Goal: Transaction & Acquisition: Purchase product/service

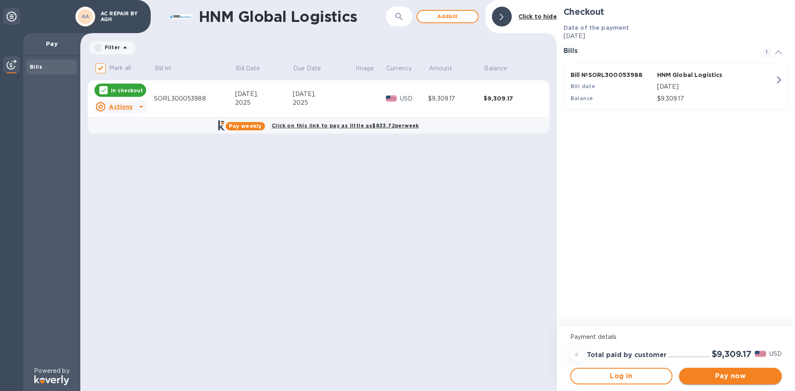
click at [721, 371] on button "Pay now" at bounding box center [730, 376] width 103 height 17
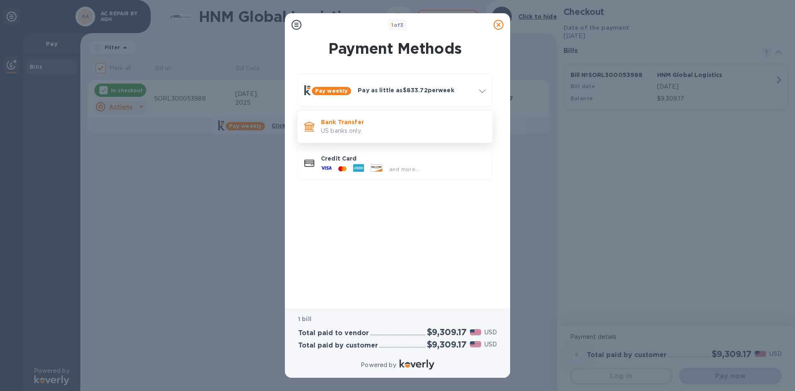
click at [418, 122] on p "Bank Transfer" at bounding box center [403, 122] width 165 height 8
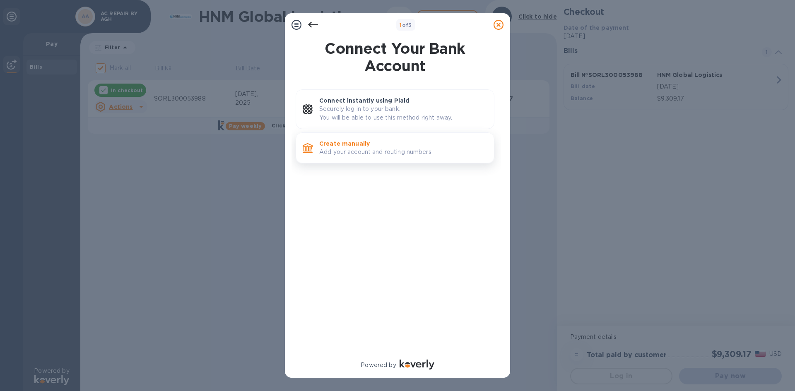
click at [360, 155] on p "Add your account and routing numbers." at bounding box center [403, 152] width 168 height 9
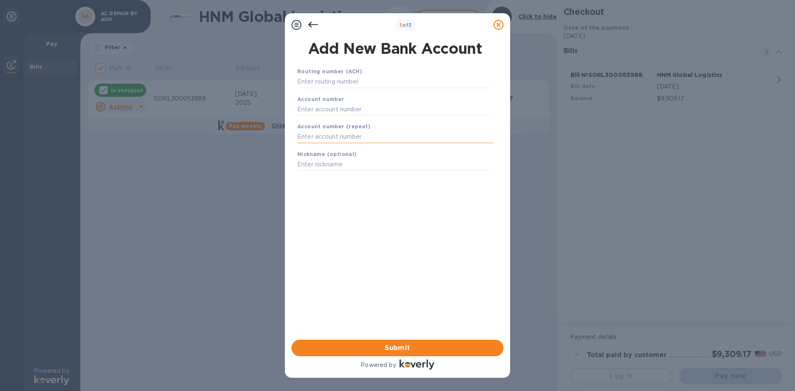
click at [331, 138] on input "text" at bounding box center [394, 137] width 195 height 12
paste input "895239090"
type input "895239090"
click at [332, 110] on input "text" at bounding box center [394, 109] width 195 height 12
paste input "895239090"
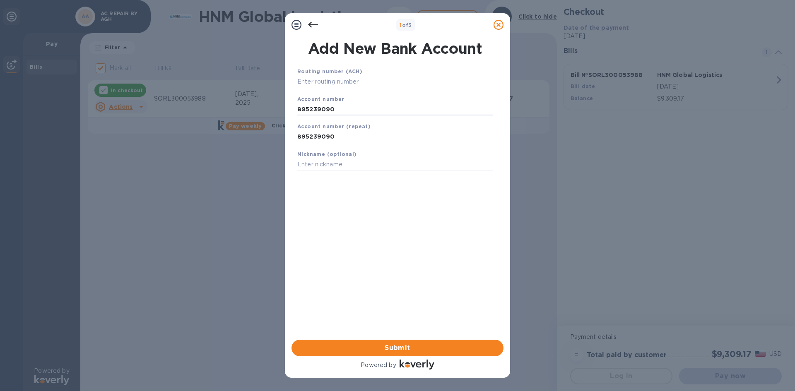
type input "895239090"
click at [405, 81] on input "text" at bounding box center [394, 82] width 195 height 12
paste input "267084131"
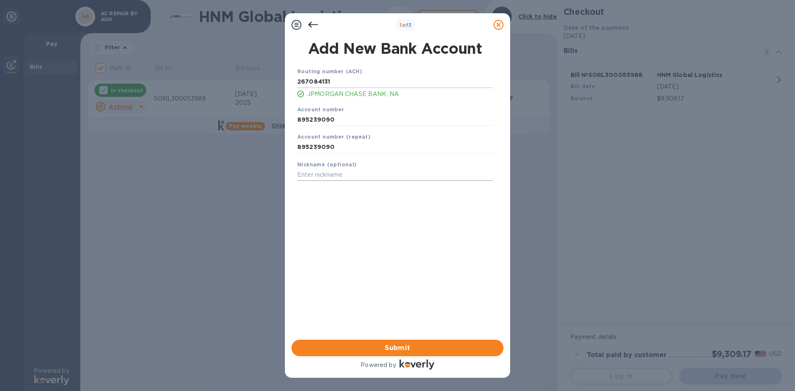
type input "267084131"
click at [339, 176] on input "text" at bounding box center [394, 175] width 195 height 12
type input "a"
type input "AC REPAIR CHASE"
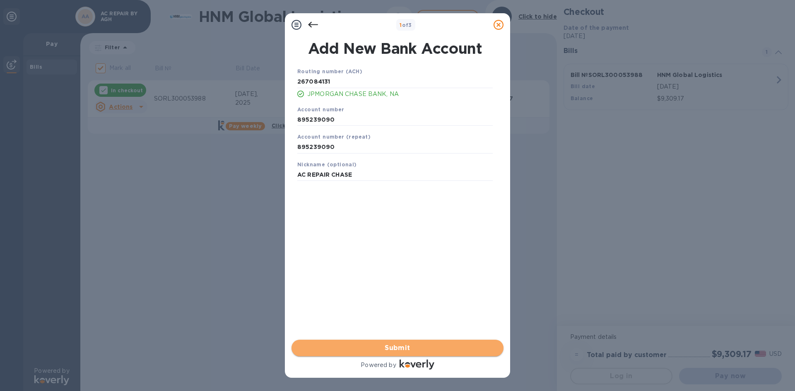
click at [422, 349] on span "Submit" at bounding box center [397, 348] width 199 height 10
